Goal: Task Accomplishment & Management: Use online tool/utility

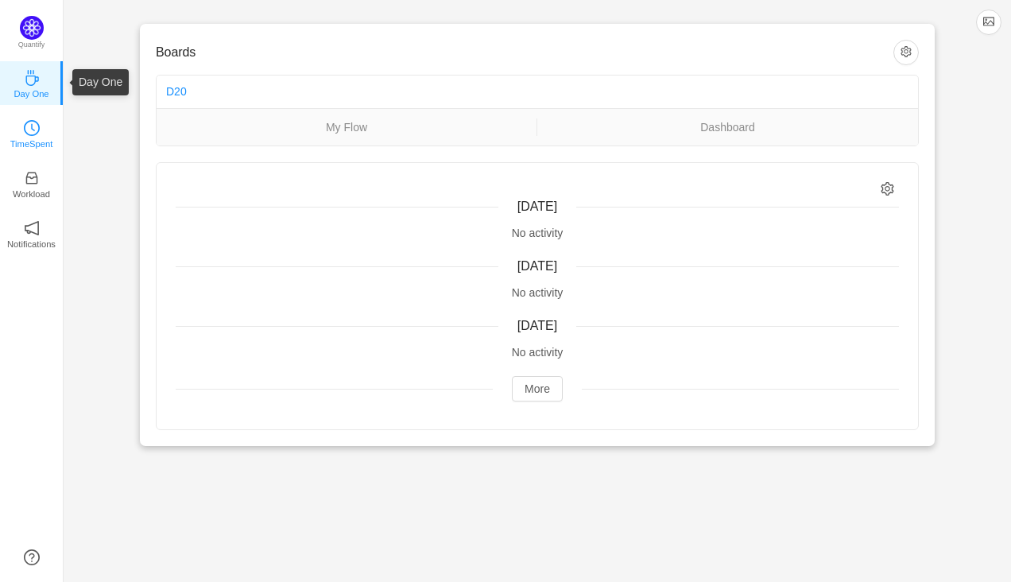
click at [26, 130] on icon "icon: clock-circle" at bounding box center [32, 128] width 16 height 16
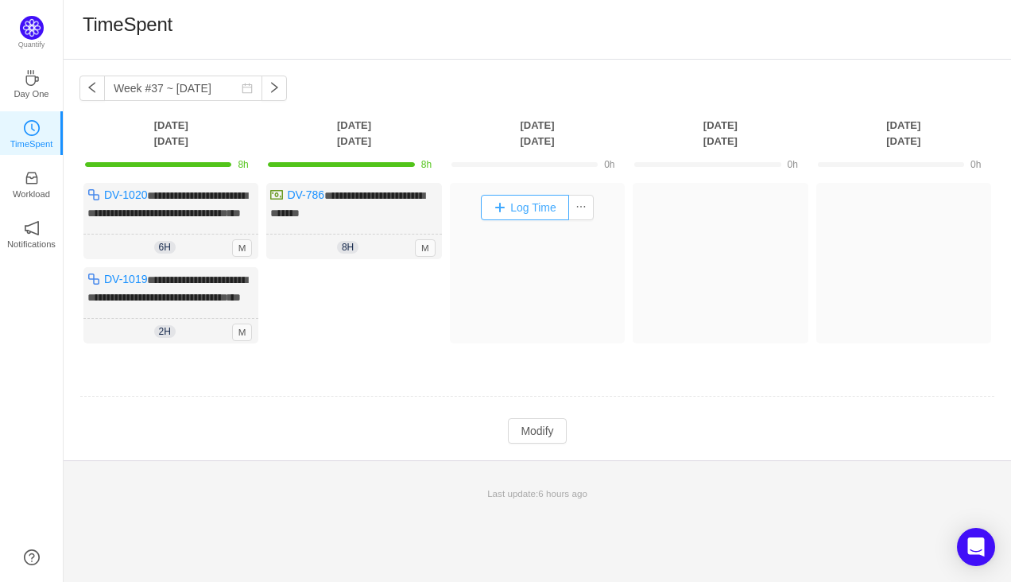
click at [497, 210] on button "Log Time" at bounding box center [525, 207] width 88 height 25
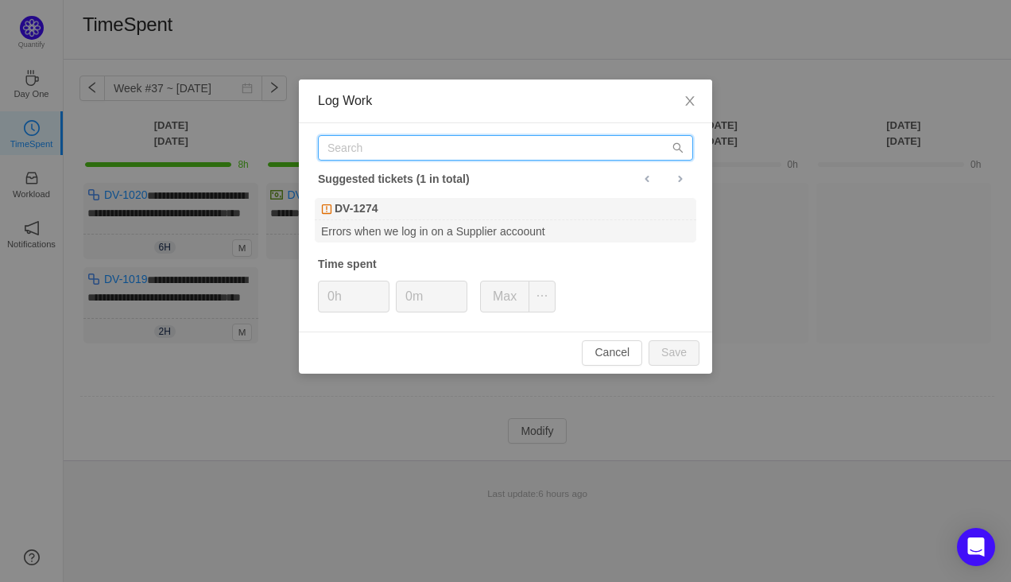
click at [412, 146] on input "text" at bounding box center [505, 147] width 375 height 25
click at [689, 97] on icon "icon: close" at bounding box center [690, 101] width 13 height 13
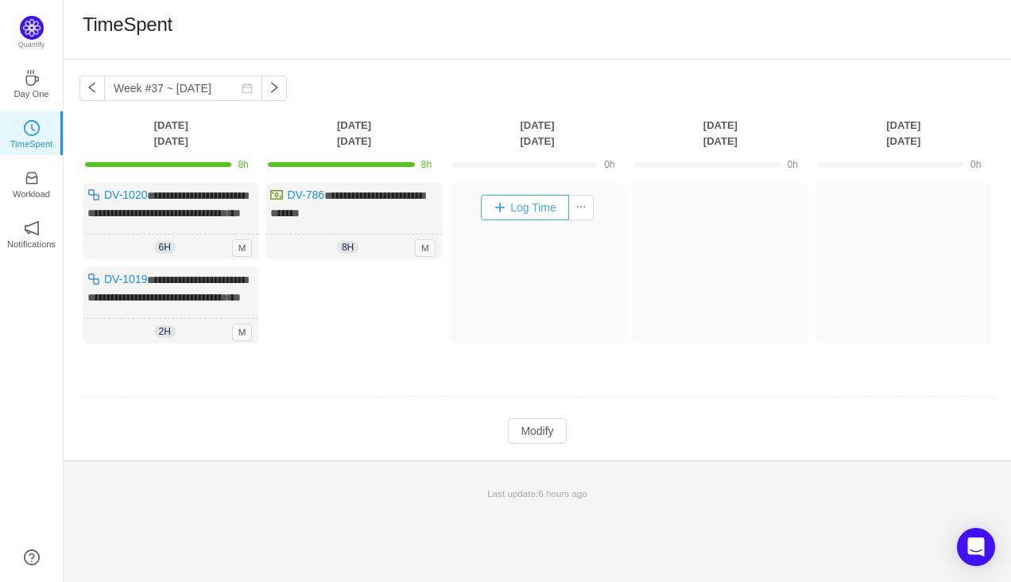
click at [497, 212] on button "Log Time" at bounding box center [525, 207] width 88 height 25
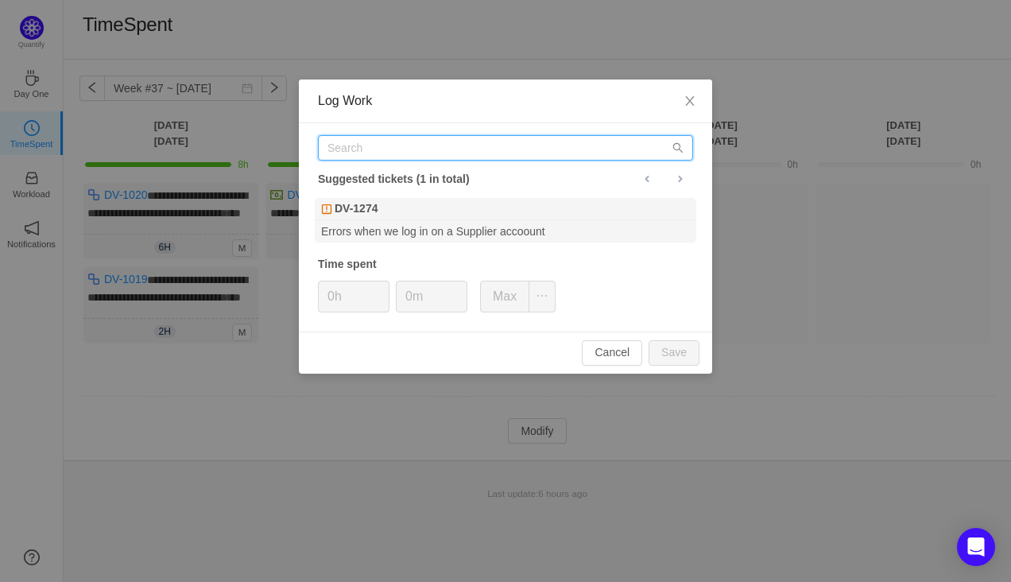
click at [418, 149] on input "text" at bounding box center [505, 147] width 375 height 25
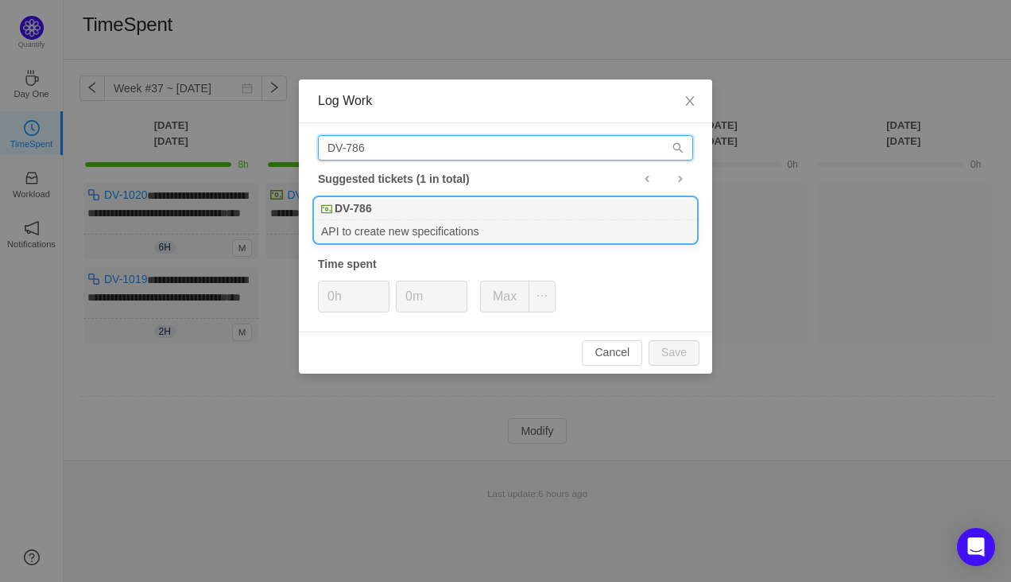
type input "DV-786"
click at [404, 218] on div "DV-786" at bounding box center [506, 209] width 382 height 22
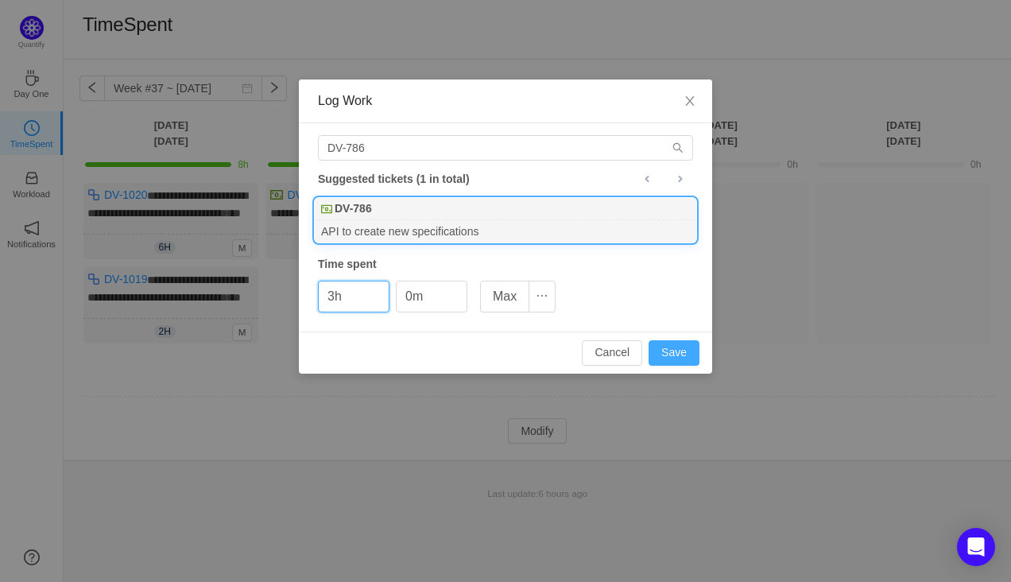
click at [665, 351] on button "Save" at bounding box center [674, 352] width 51 height 25
type input "0h"
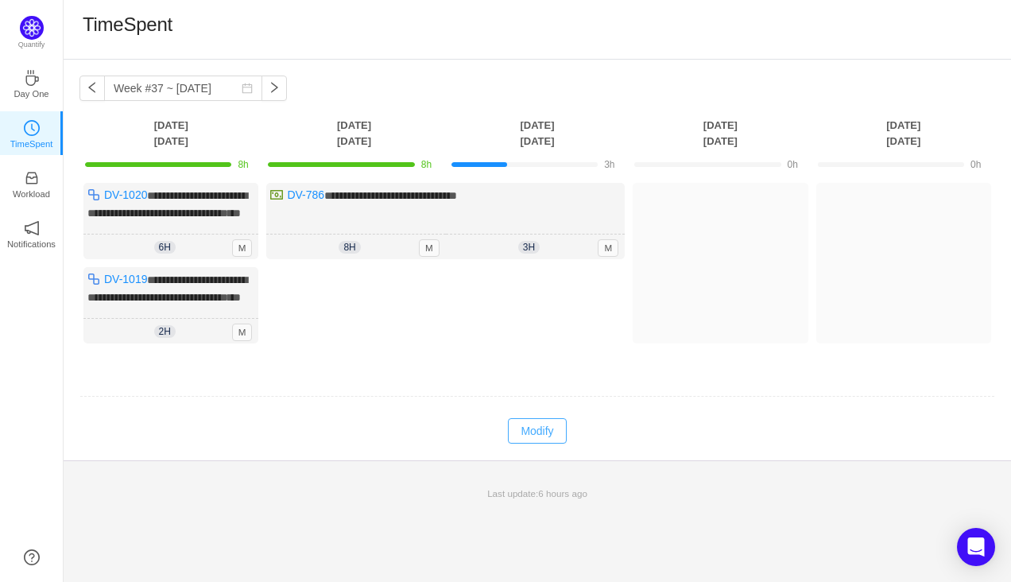
click at [539, 444] on button "Modify" at bounding box center [537, 430] width 58 height 25
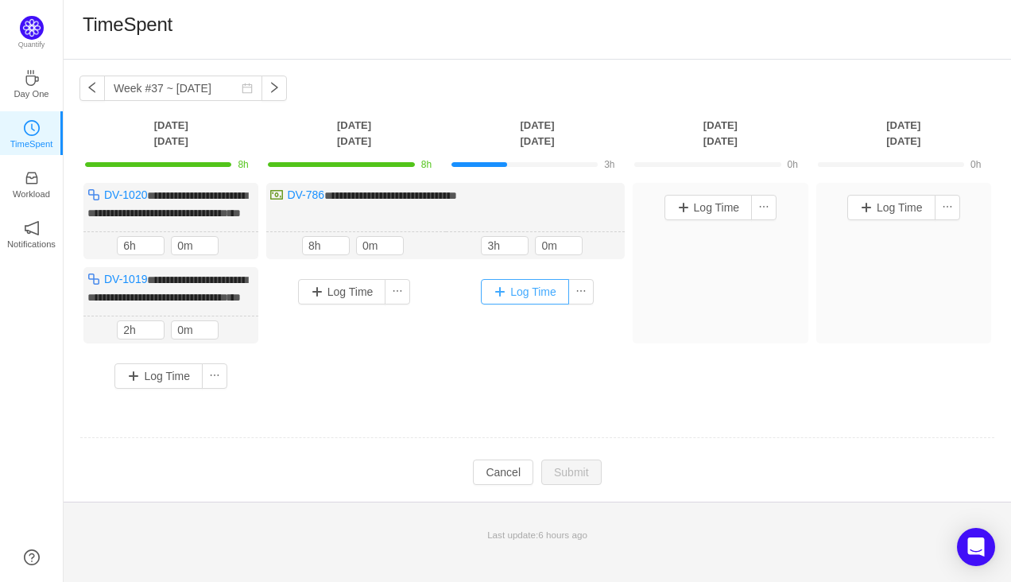
click at [501, 305] on button "Log Time" at bounding box center [525, 291] width 88 height 25
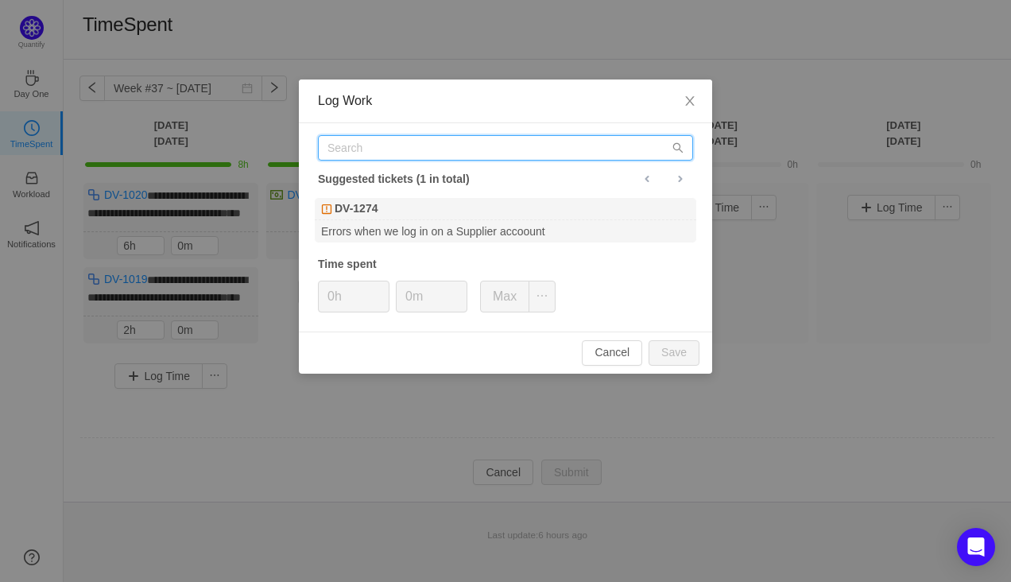
click at [401, 147] on input "text" at bounding box center [505, 147] width 375 height 25
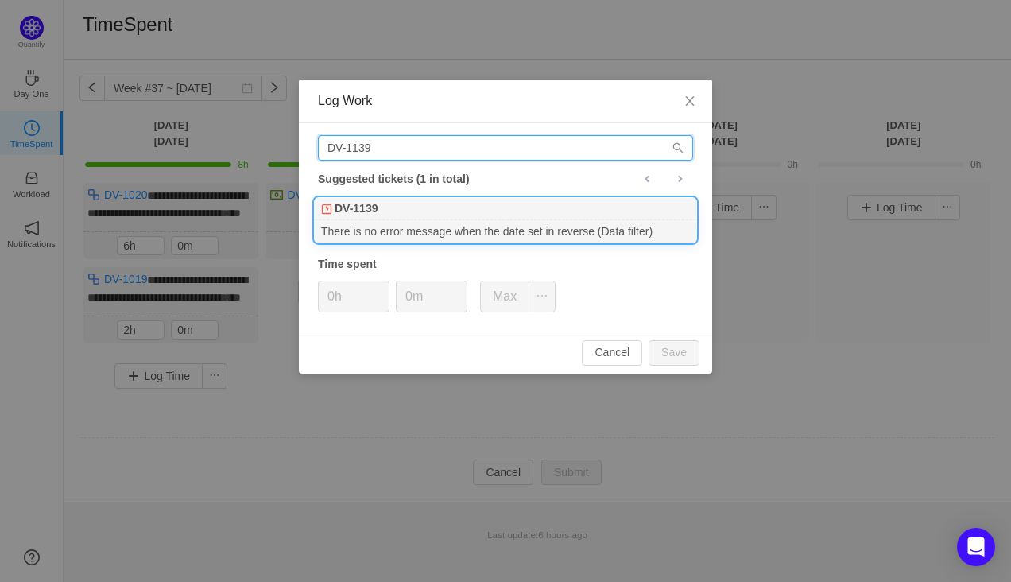
type input "DV-1139"
click at [417, 211] on div "DV-1139" at bounding box center [506, 209] width 382 height 22
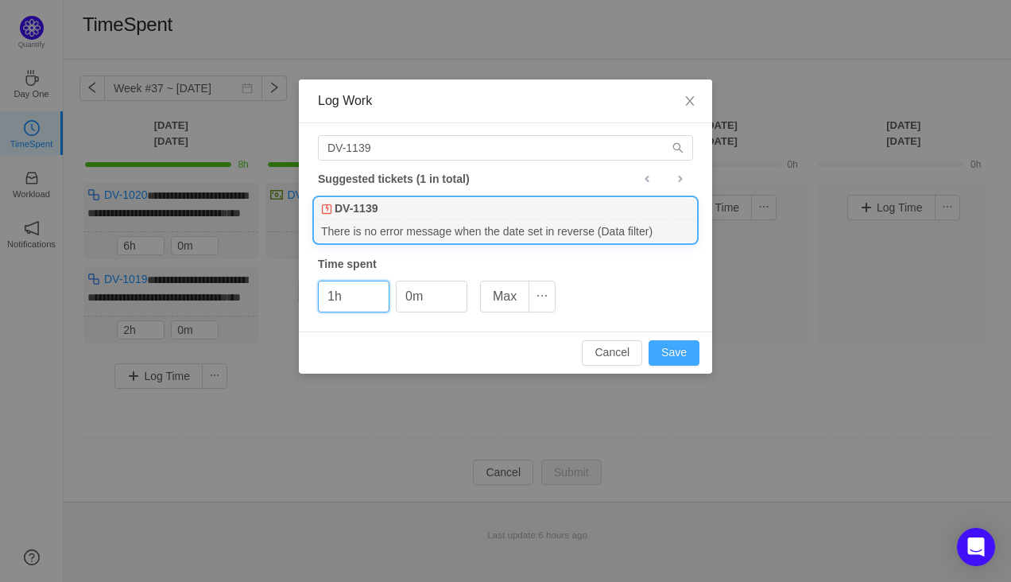
click at [678, 357] on button "Save" at bounding box center [674, 352] width 51 height 25
type input "0h"
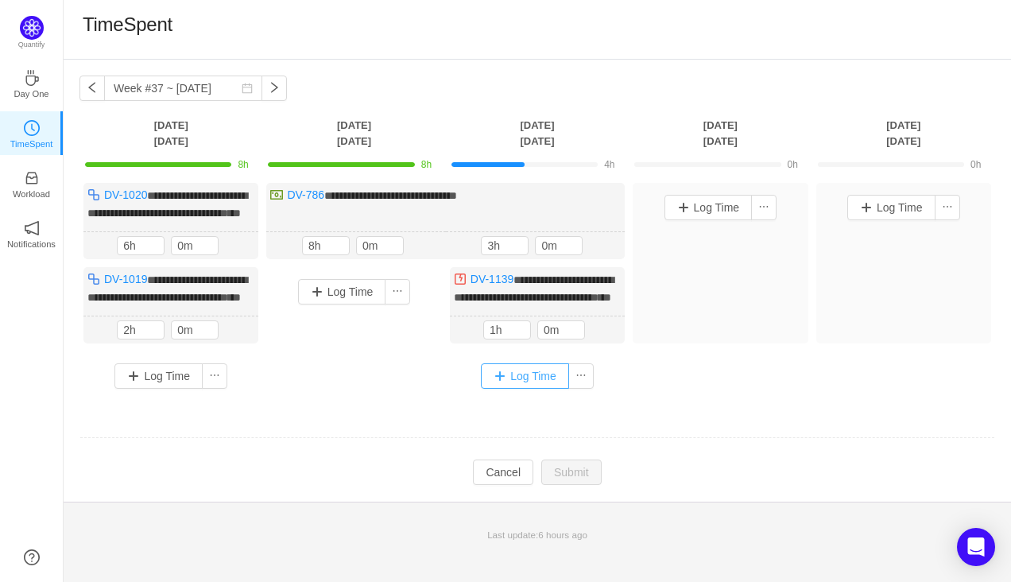
click at [501, 389] on button "Log Time" at bounding box center [525, 375] width 88 height 25
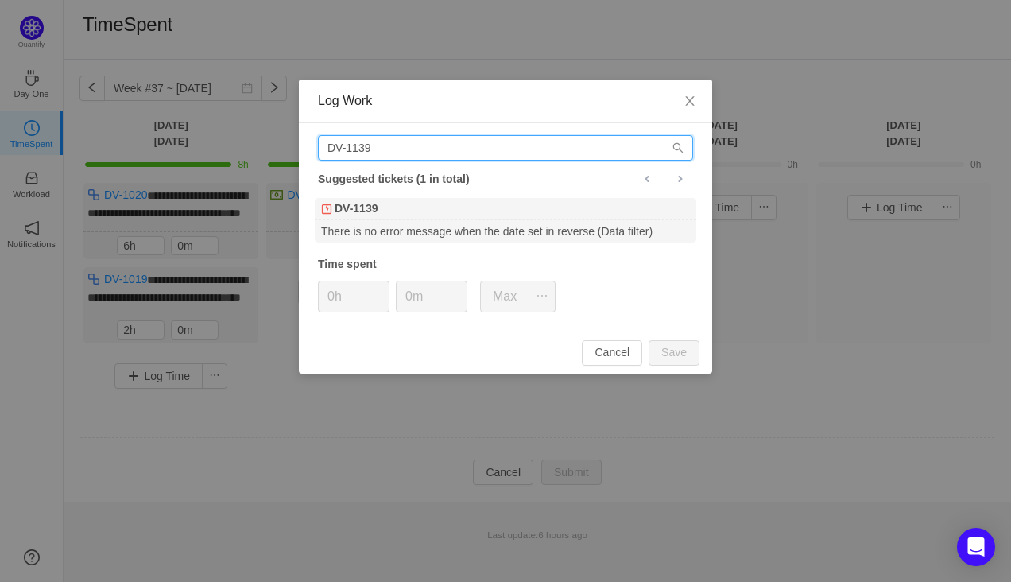
click at [366, 149] on input "DV-1139" at bounding box center [505, 147] width 375 height 25
drag, startPoint x: 384, startPoint y: 144, endPoint x: 371, endPoint y: 144, distance: 12.7
click at [371, 144] on input "DV-1139" at bounding box center [505, 147] width 375 height 25
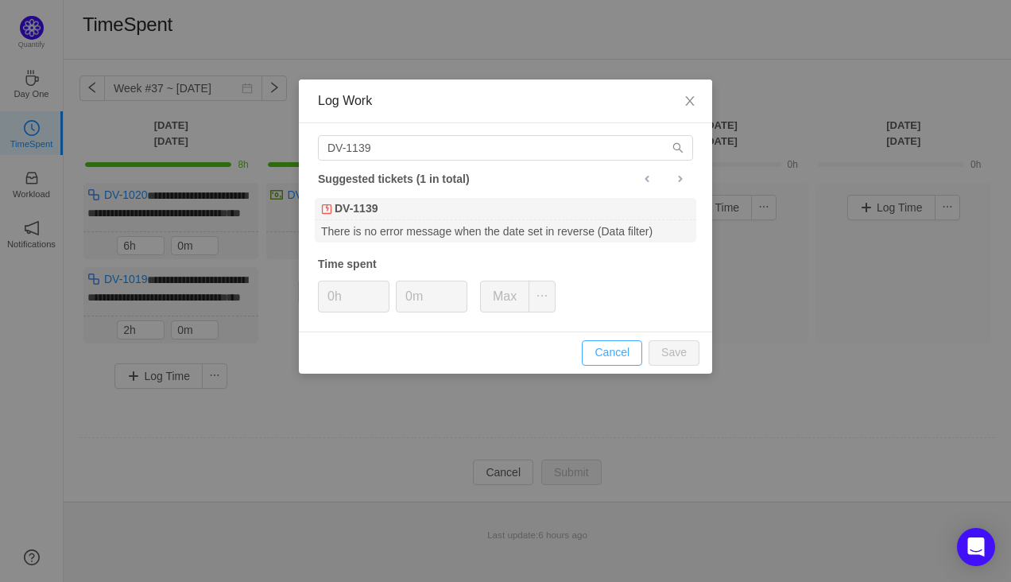
click at [610, 348] on button "Cancel" at bounding box center [612, 352] width 60 height 25
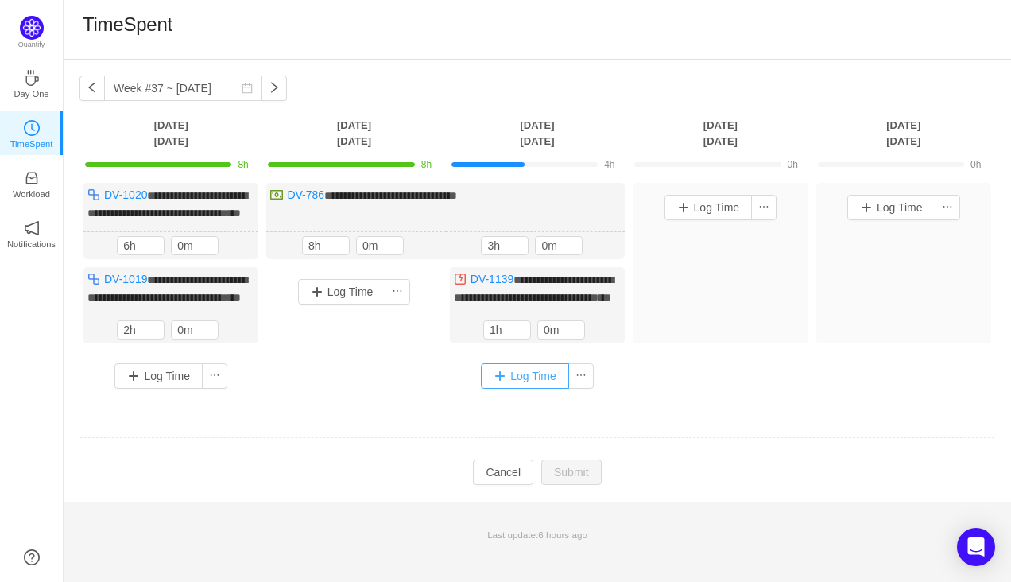
click at [496, 389] on button "Log Time" at bounding box center [525, 375] width 88 height 25
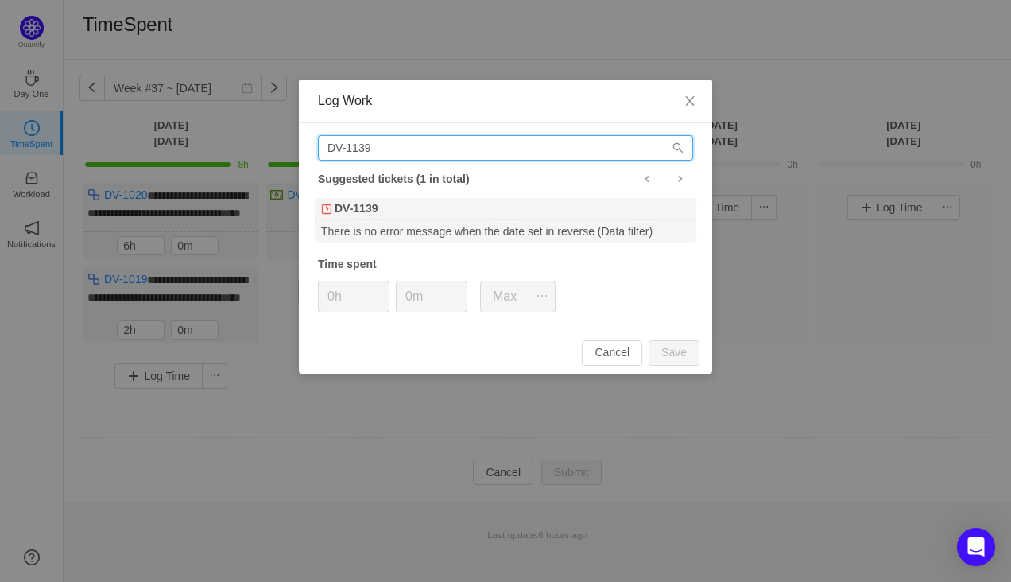
click at [396, 145] on input "DV-1139" at bounding box center [505, 147] width 375 height 25
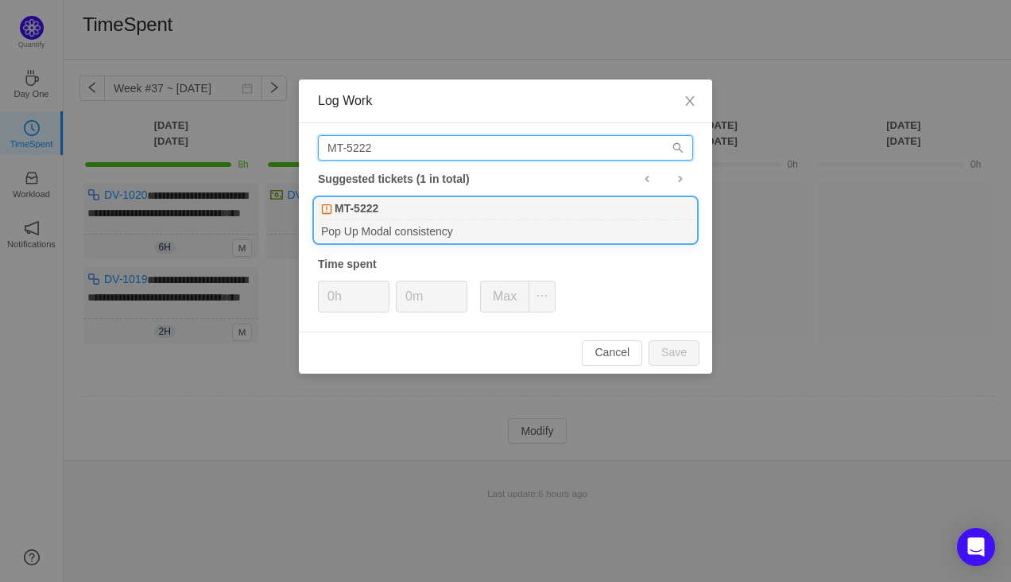
type input "MT-5222"
click at [386, 208] on div "MT-5222" at bounding box center [506, 209] width 382 height 22
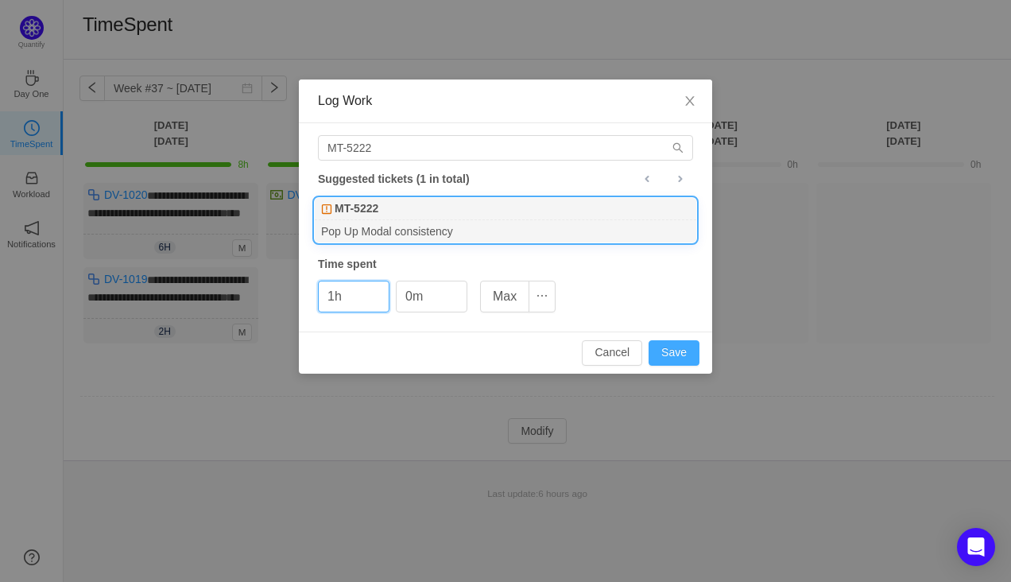
click at [678, 351] on button "Save" at bounding box center [674, 352] width 51 height 25
type input "0h"
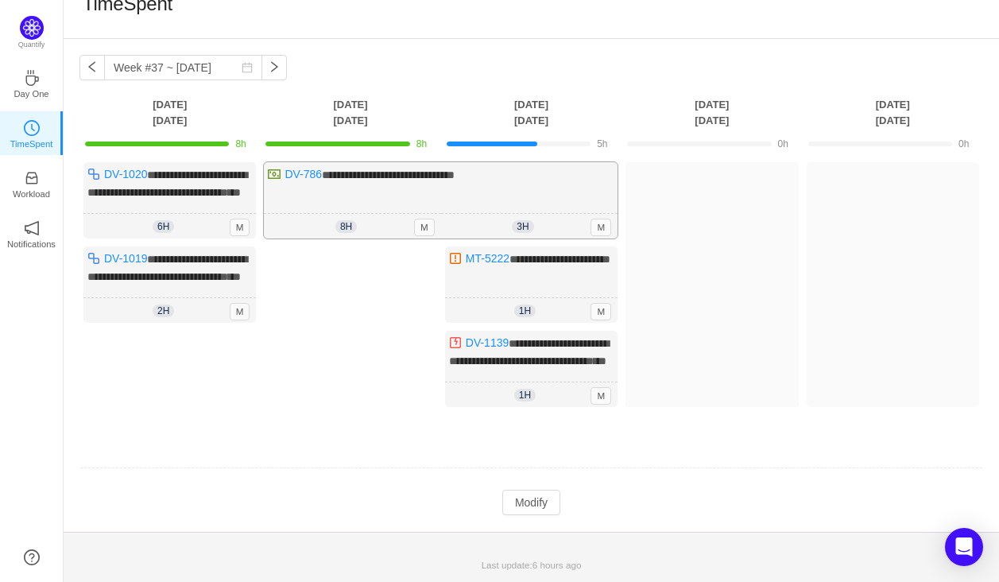
scroll to position [46, 0]
click at [528, 515] on button "Modify" at bounding box center [531, 502] width 58 height 25
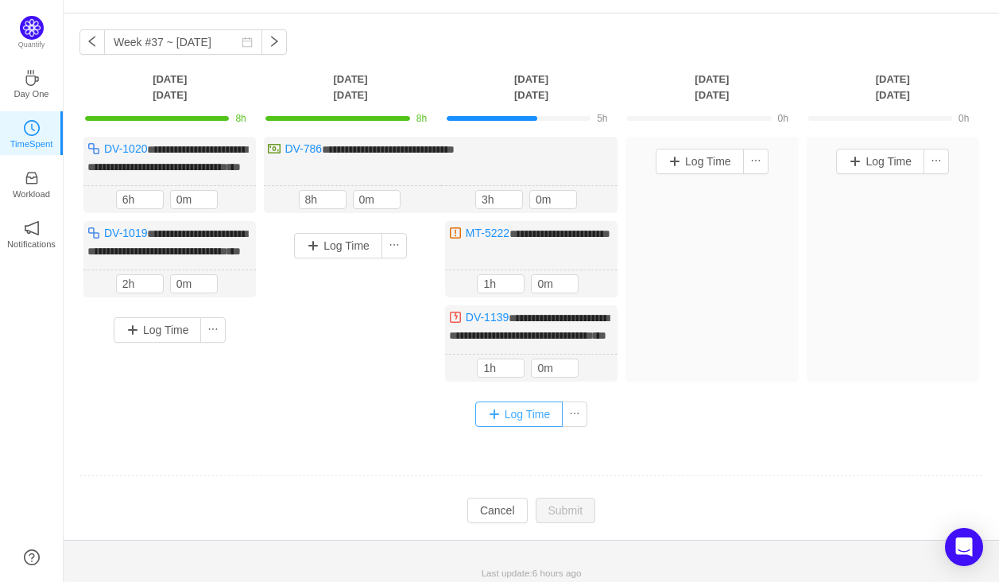
click at [494, 427] on button "Log Time" at bounding box center [519, 414] width 88 height 25
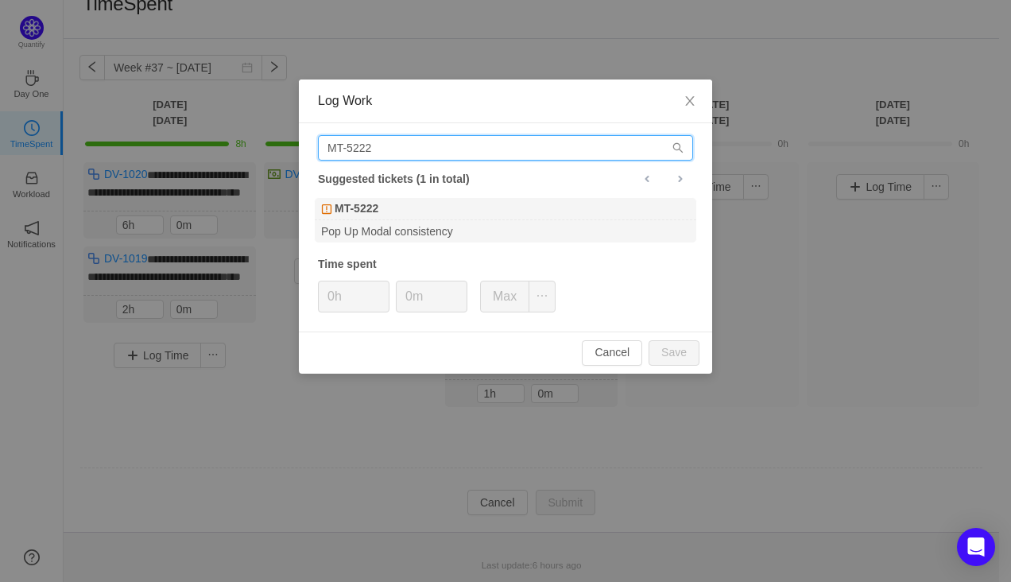
click at [363, 143] on input "MT-5222" at bounding box center [505, 147] width 375 height 25
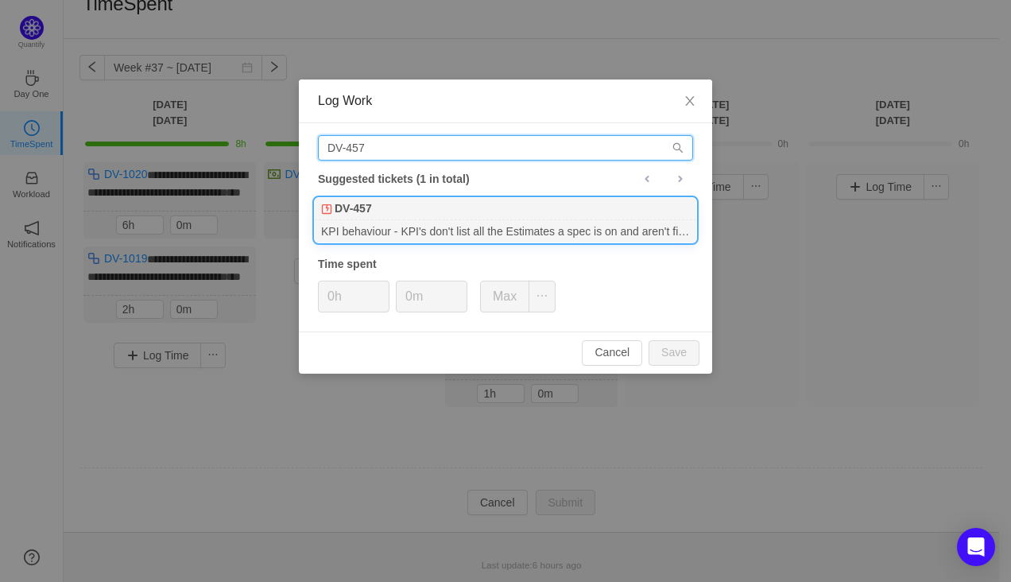
type input "DV-457"
click at [378, 222] on div "KPI behaviour - KPI's don't list all the Estimates a spec is on and aren't firi…" at bounding box center [506, 230] width 382 height 21
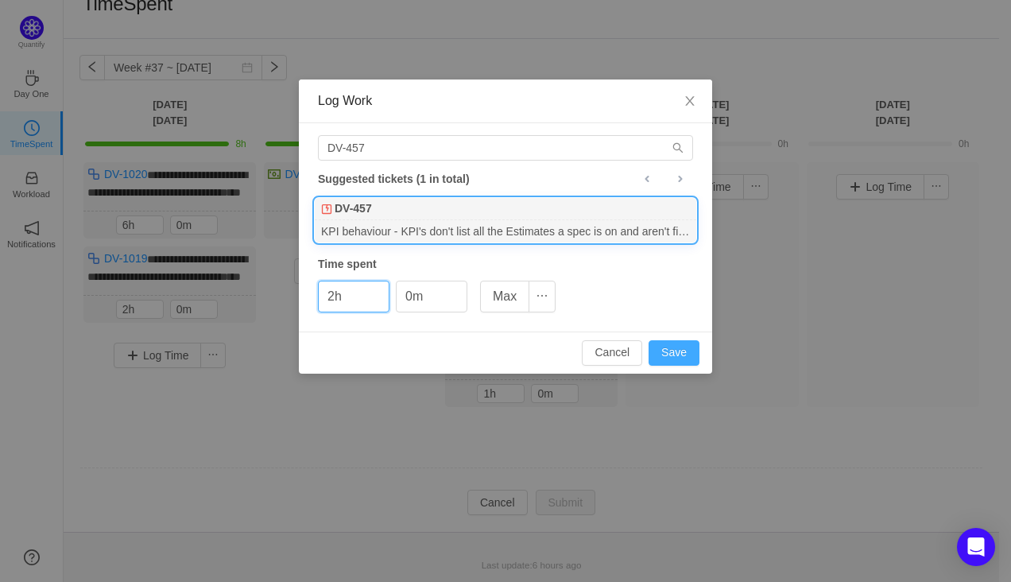
click at [666, 345] on button "Save" at bounding box center [674, 352] width 51 height 25
type input "0h"
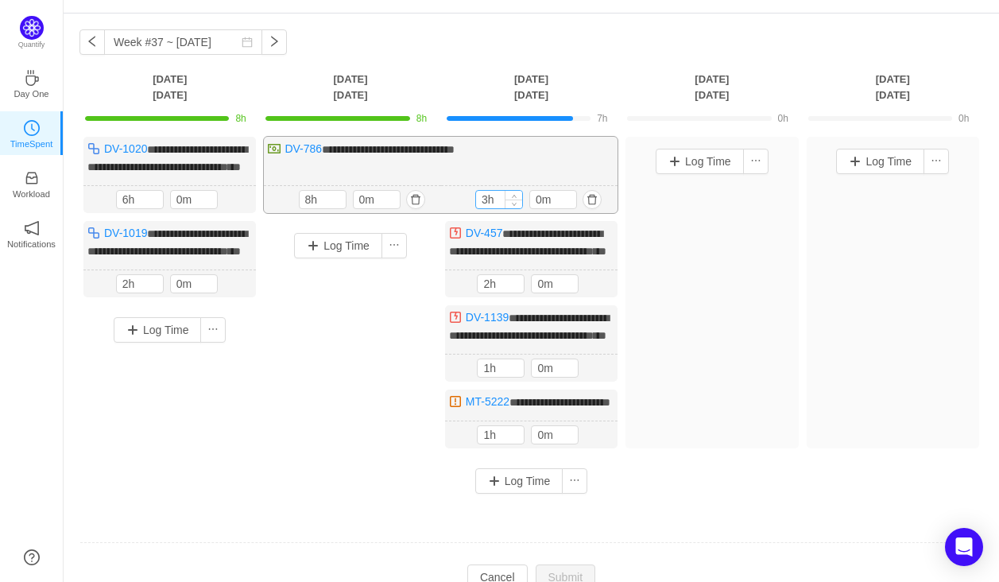
click at [495, 208] on input "3h" at bounding box center [499, 199] width 46 height 17
type input "4h"
click at [514, 200] on icon "icon: up" at bounding box center [514, 197] width 6 height 6
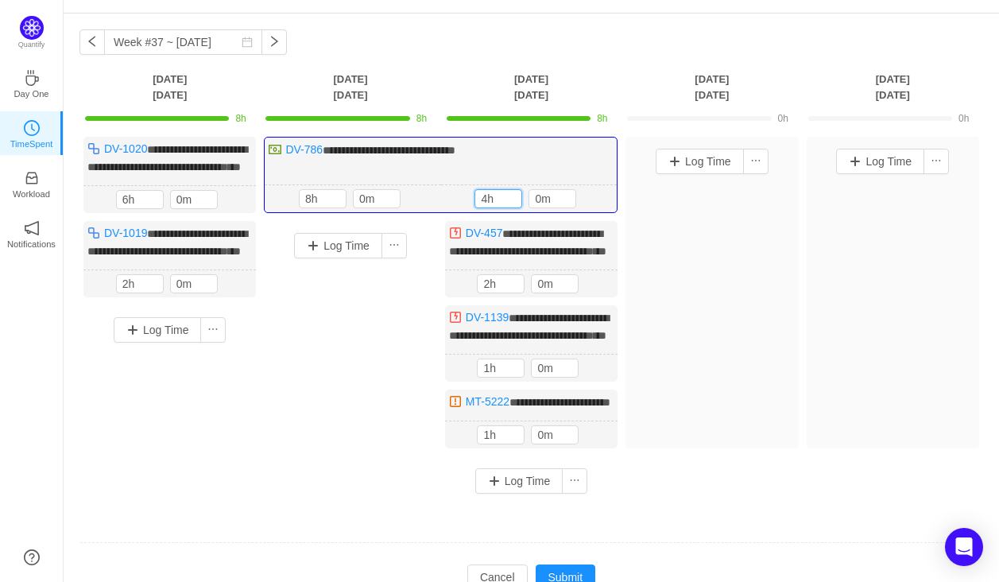
click at [365, 422] on div "Log Time" at bounding box center [350, 342] width 173 height 242
